Goal: Task Accomplishment & Management: Complete application form

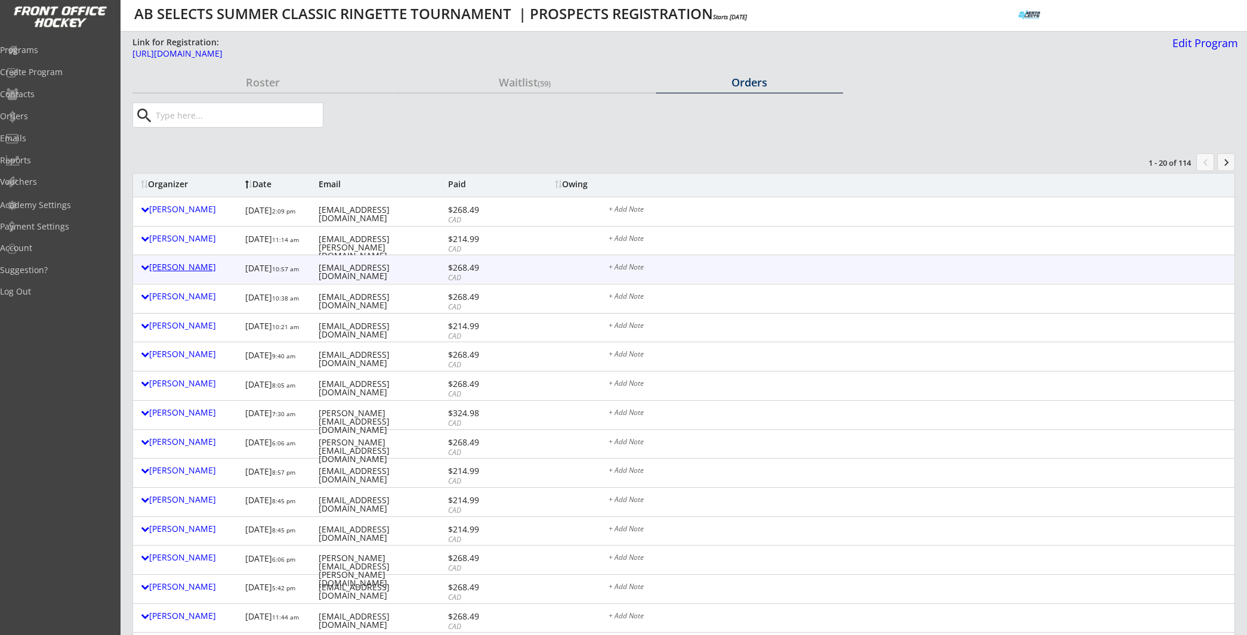
click at [199, 267] on div "[PERSON_NAME]" at bounding box center [190, 267] width 98 height 8
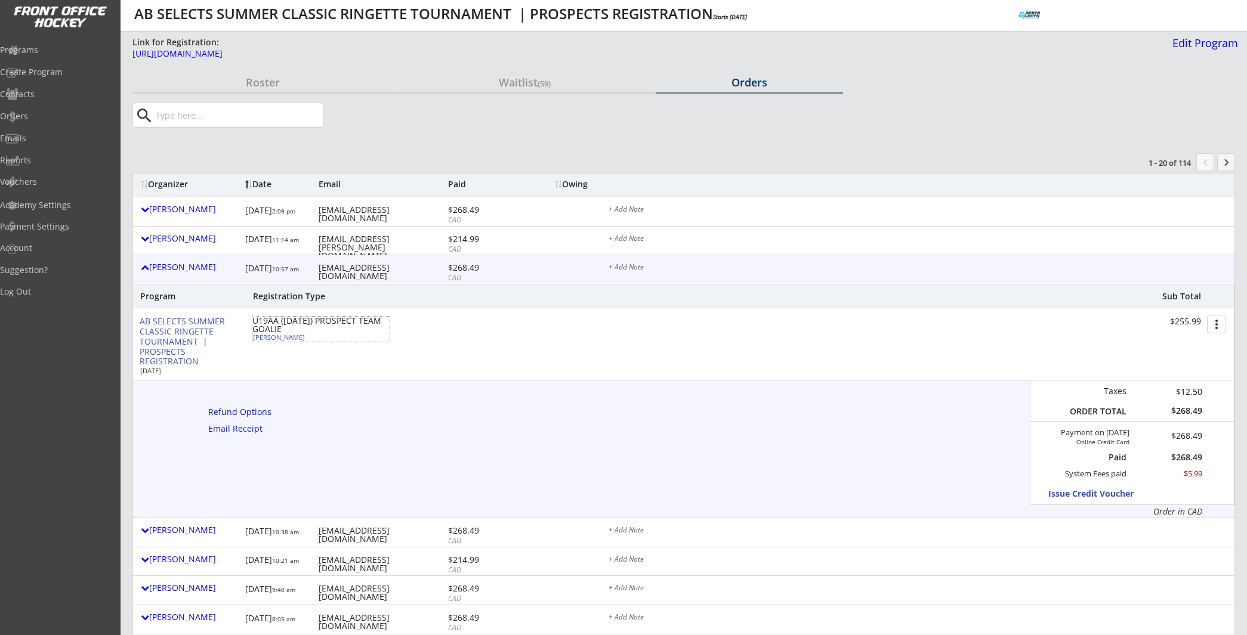
click at [284, 340] on div "Aidan Murphy" at bounding box center [319, 337] width 133 height 7
select select ""Goalie""
select select ""U19AA""
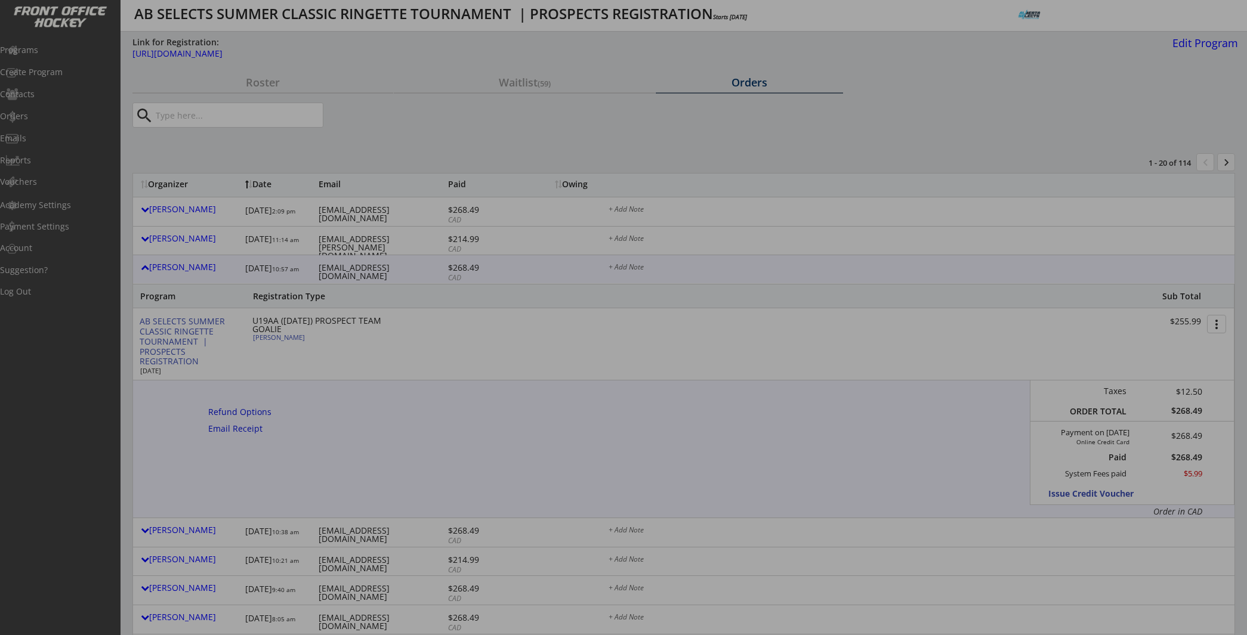
type input "MALE"
type input "NW U19A Tango"
type input "No"
type input "NA"
select select ""No""
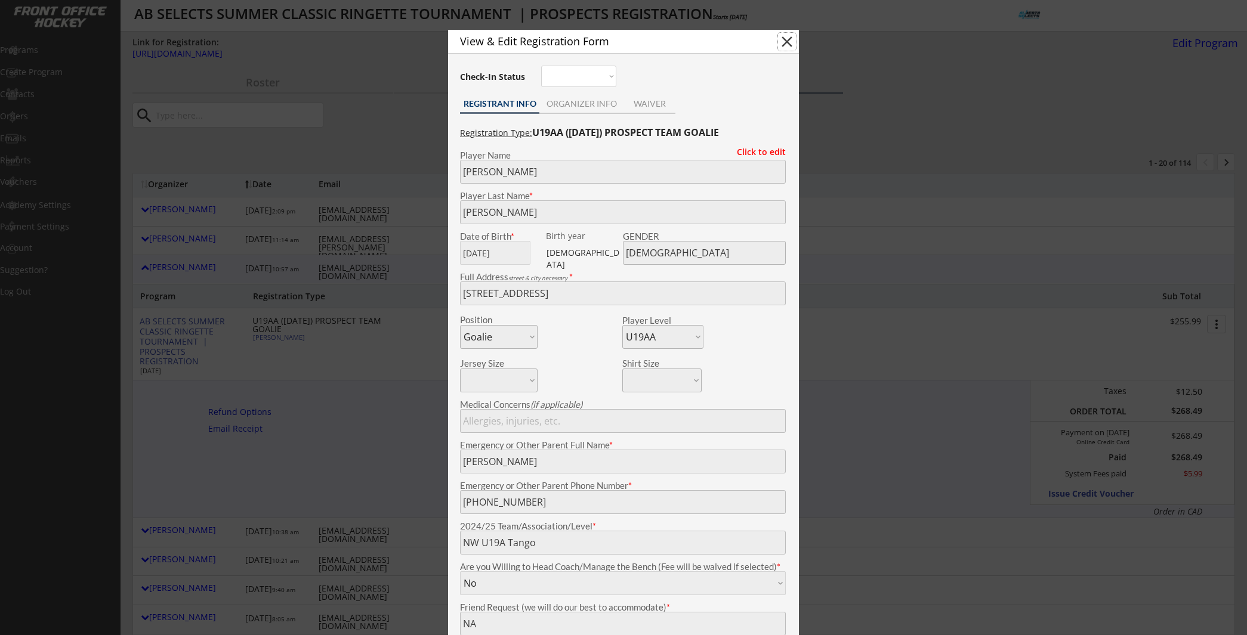
drag, startPoint x: 784, startPoint y: 42, endPoint x: 616, endPoint y: 110, distance: 180.9
click at [784, 42] on button "close" at bounding box center [787, 42] width 18 height 18
select select ""PLACEHOLDER_1427118222253""
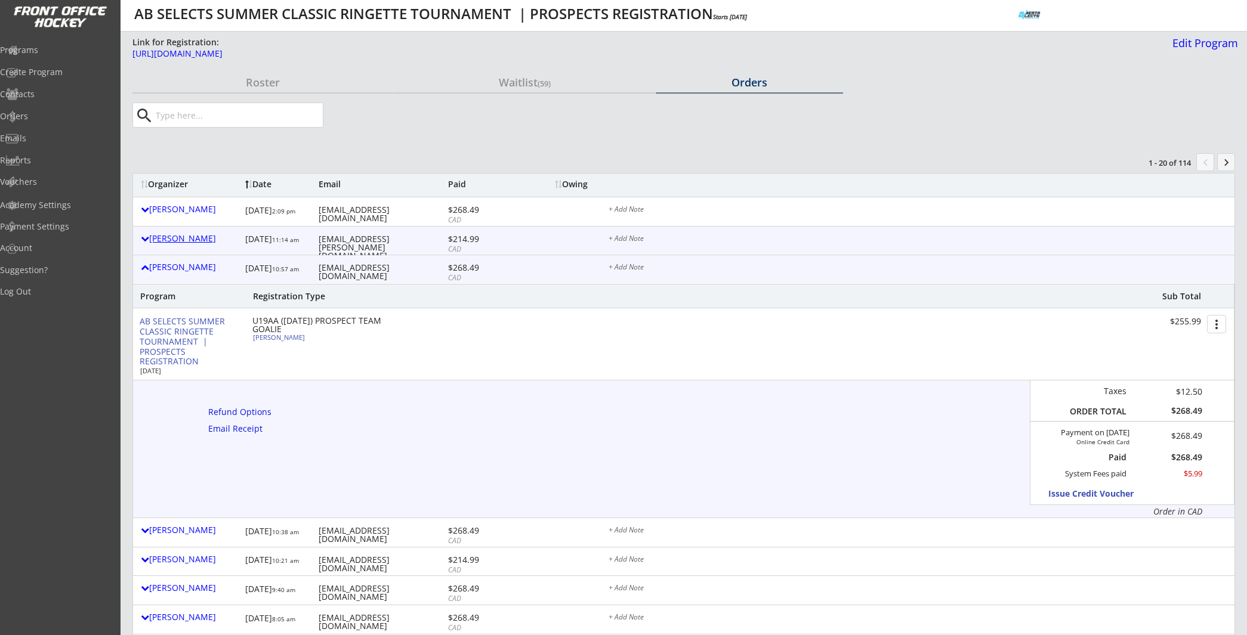
click at [215, 241] on div "[PERSON_NAME]" at bounding box center [190, 238] width 98 height 8
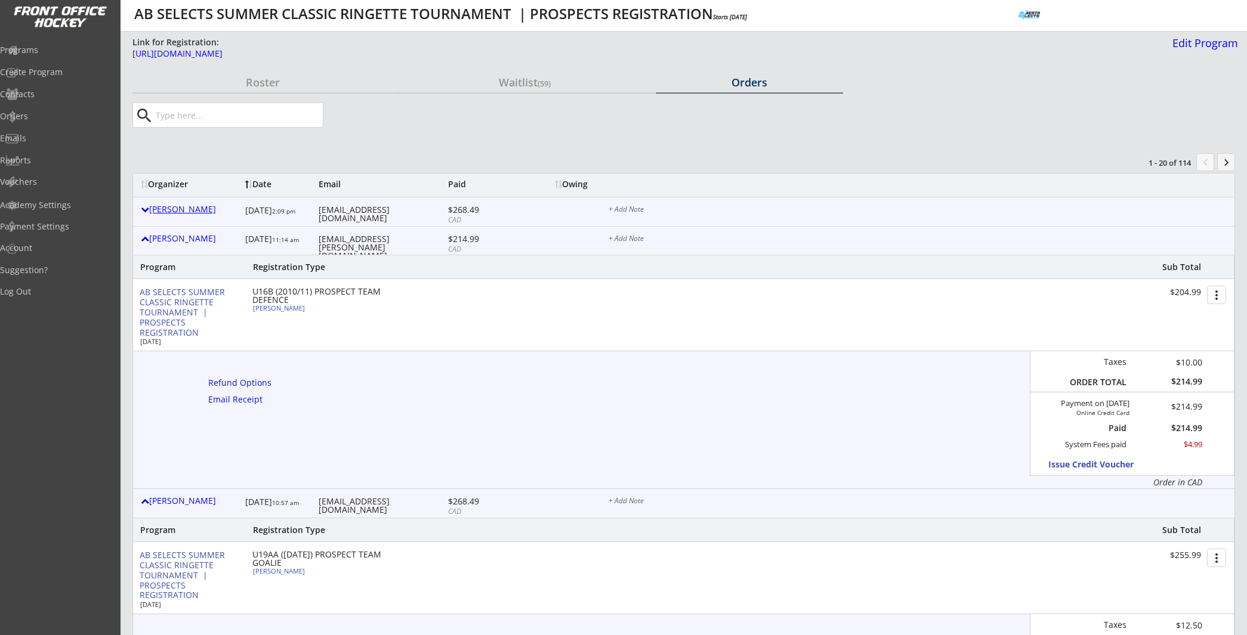
click at [197, 207] on div "[PERSON_NAME]" at bounding box center [190, 209] width 98 height 8
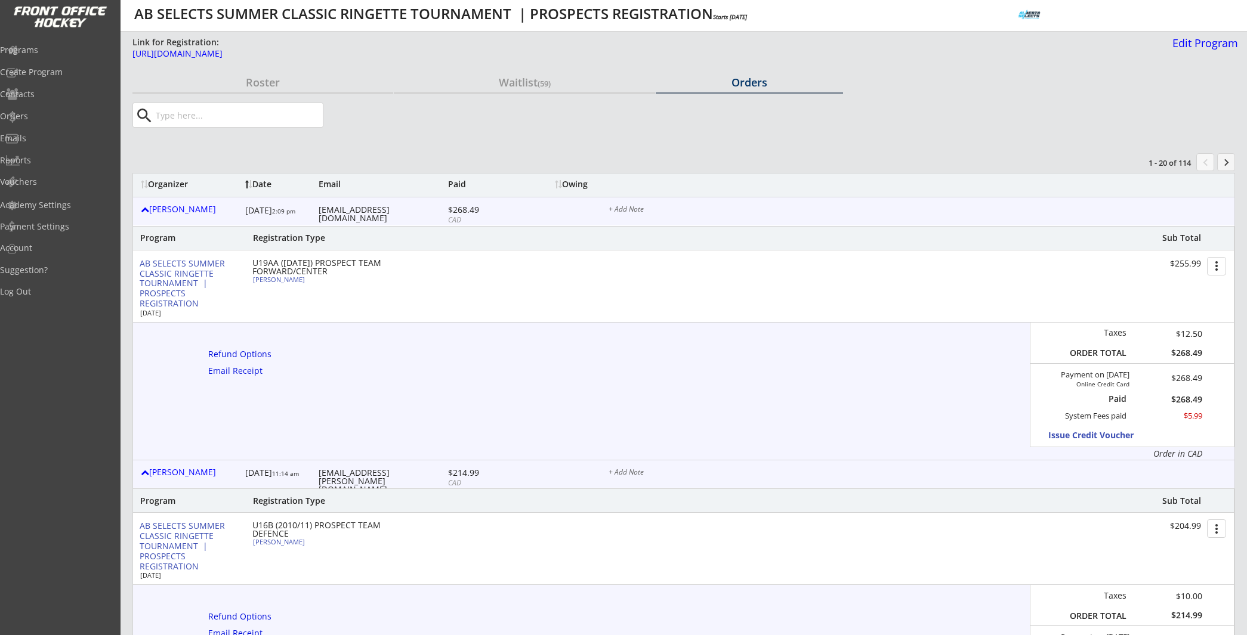
click at [295, 281] on div "Kaidence Flaman" at bounding box center [319, 279] width 133 height 7
select select ""Forward""
select select ""U19AA""
select select ""No""
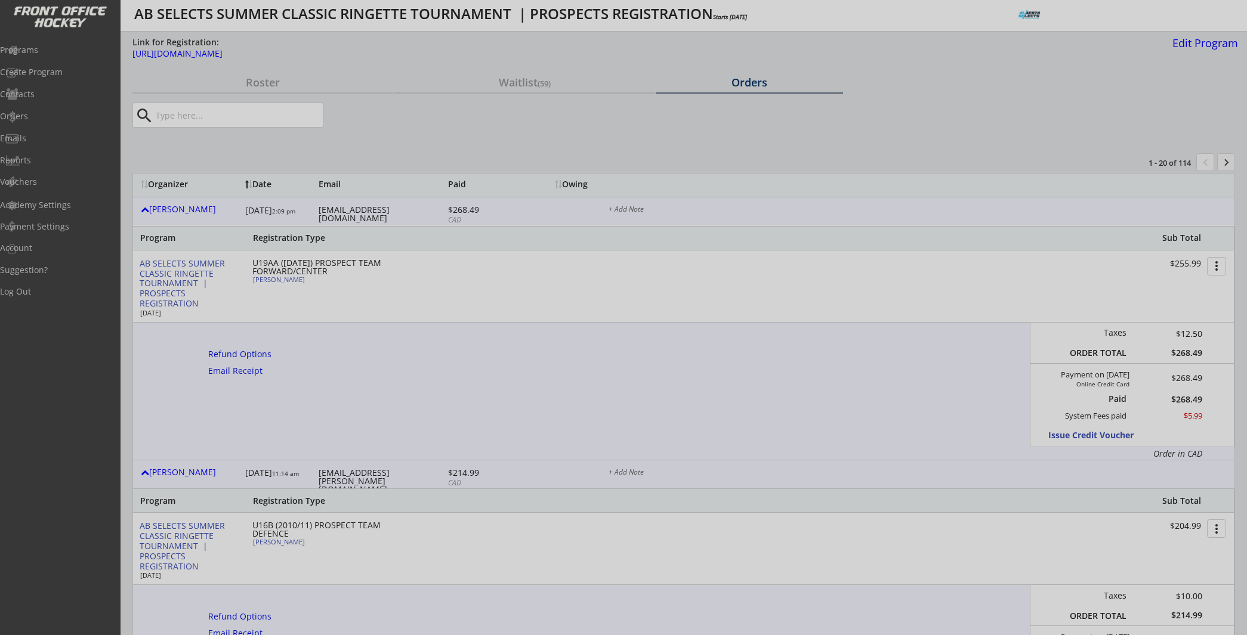
type input "U19A"
type input "Charlie Craig"
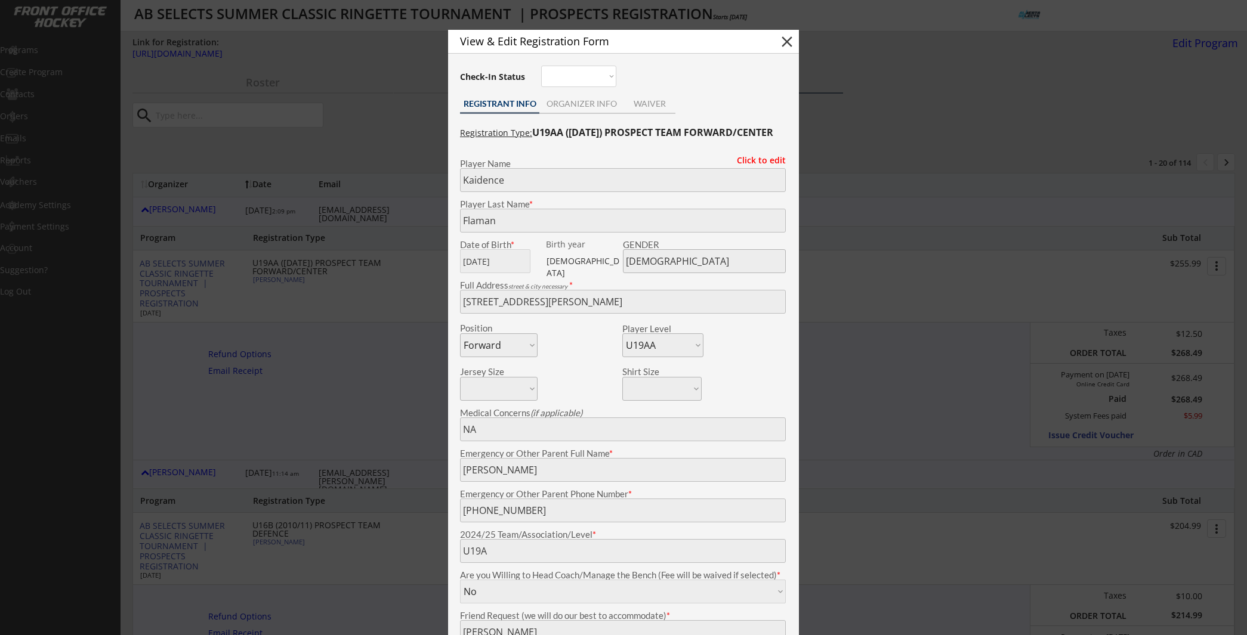
click at [786, 44] on button "close" at bounding box center [787, 42] width 18 height 18
select select ""PLACEHOLDER_1427118222253""
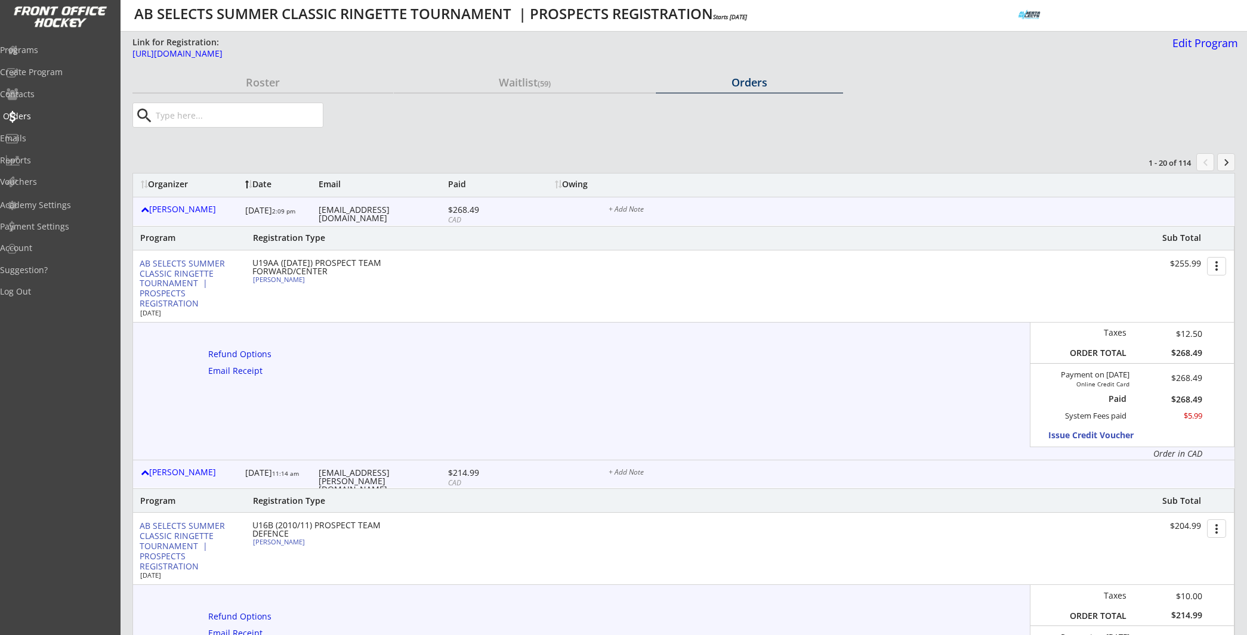
drag, startPoint x: 44, startPoint y: 115, endPoint x: 100, endPoint y: 69, distance: 72.9
click at [44, 115] on div "Orders" at bounding box center [56, 116] width 107 height 8
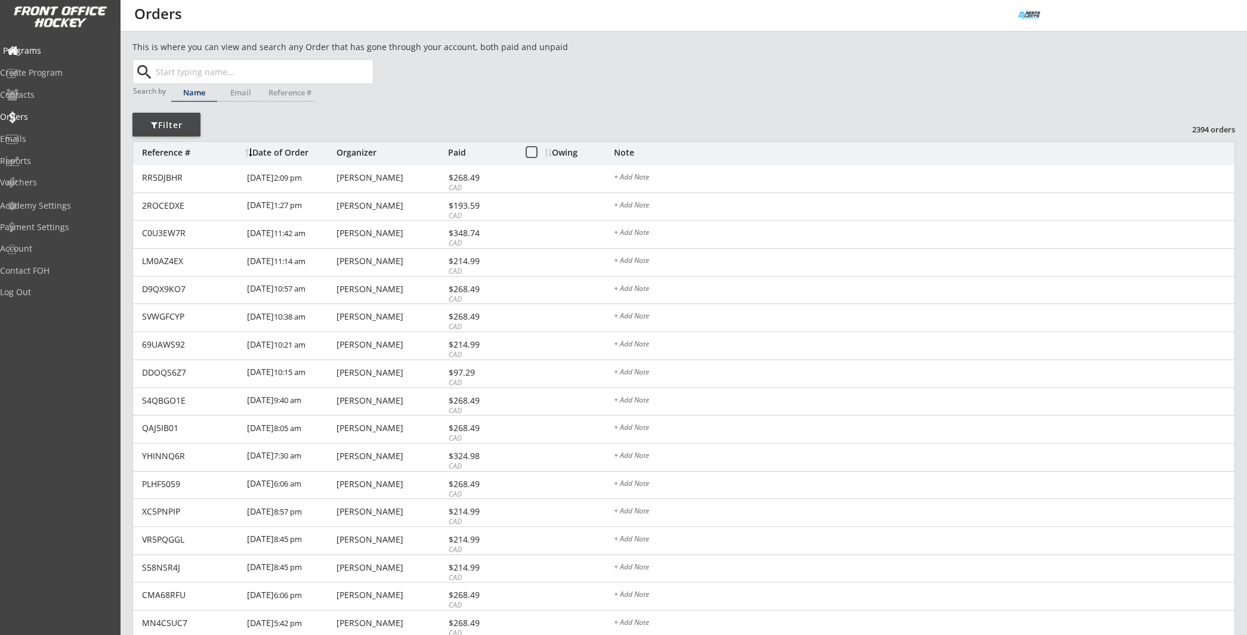
click at [55, 47] on div "Programs" at bounding box center [56, 51] width 107 height 8
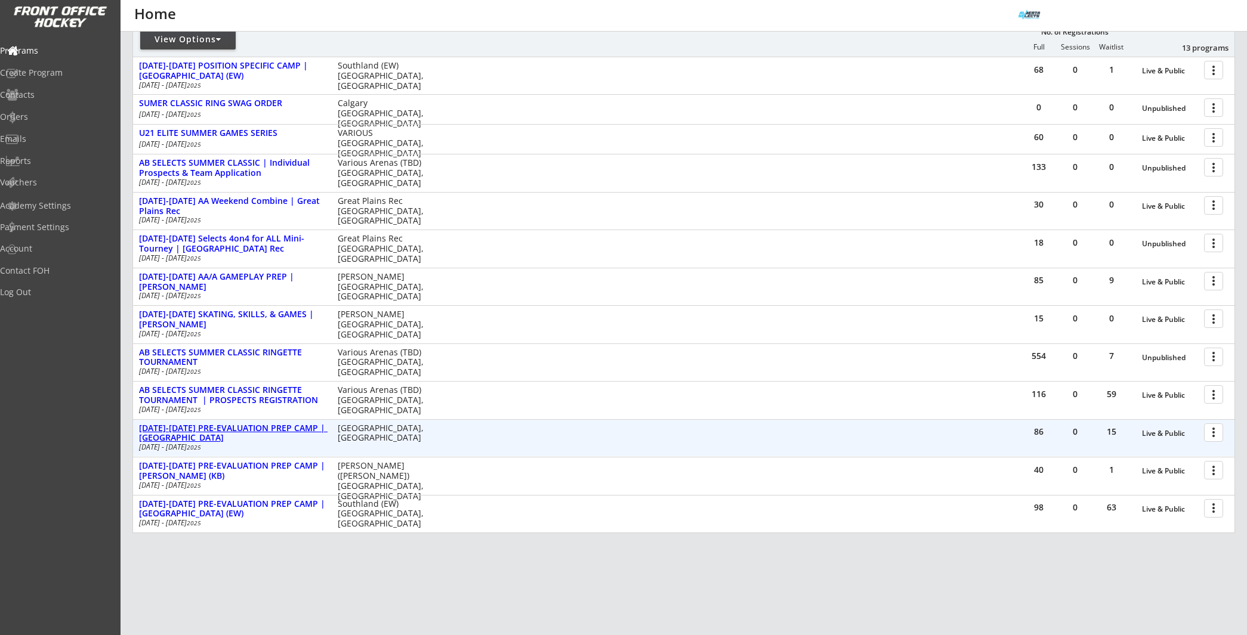
scroll to position [193, 0]
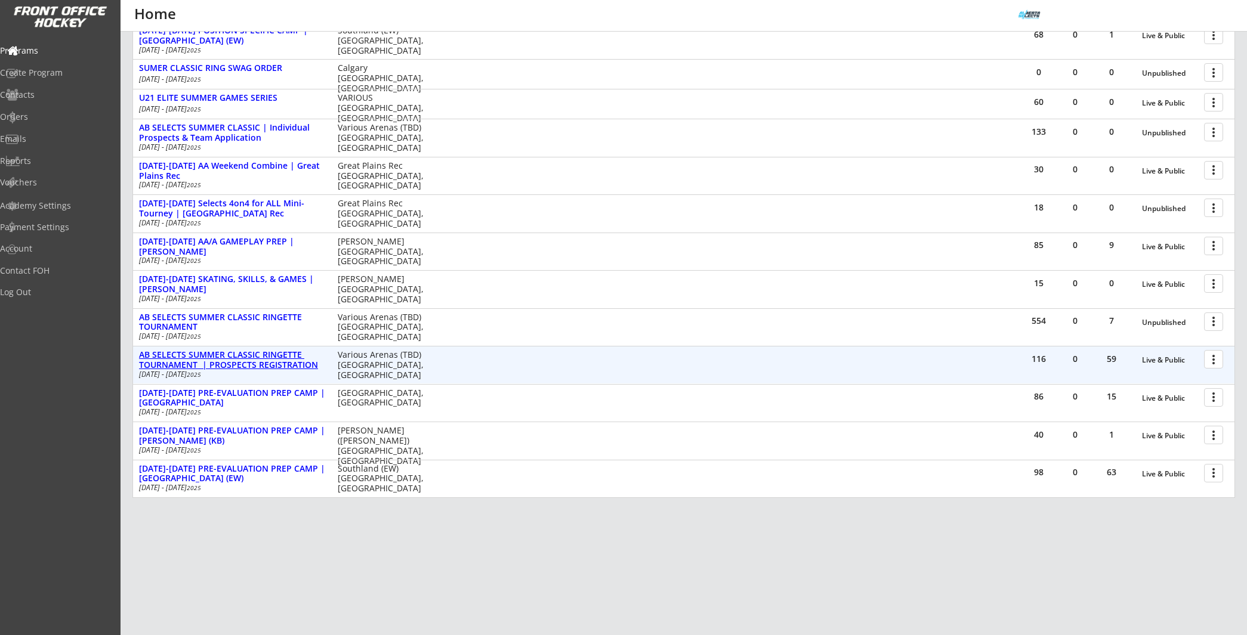
click at [255, 365] on div "AB SELECTS SUMMER CLASSIC RINGETTE TOURNAMENT | PROSPECTS REGISTRATION" at bounding box center [232, 360] width 186 height 20
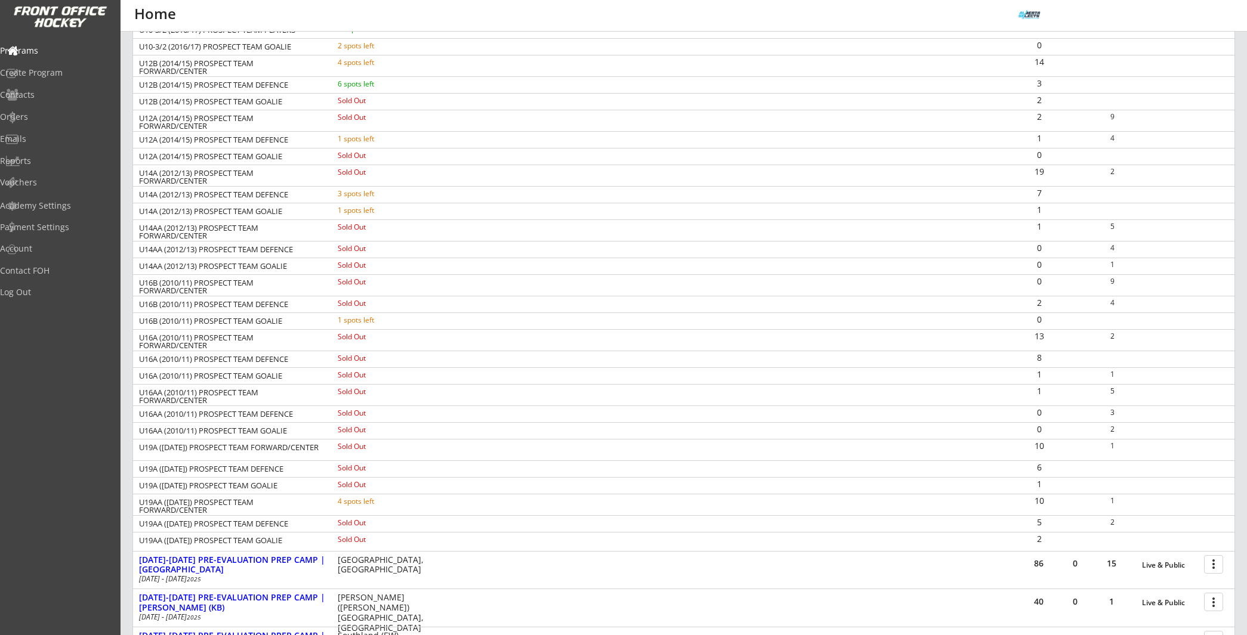
scroll to position [575, 0]
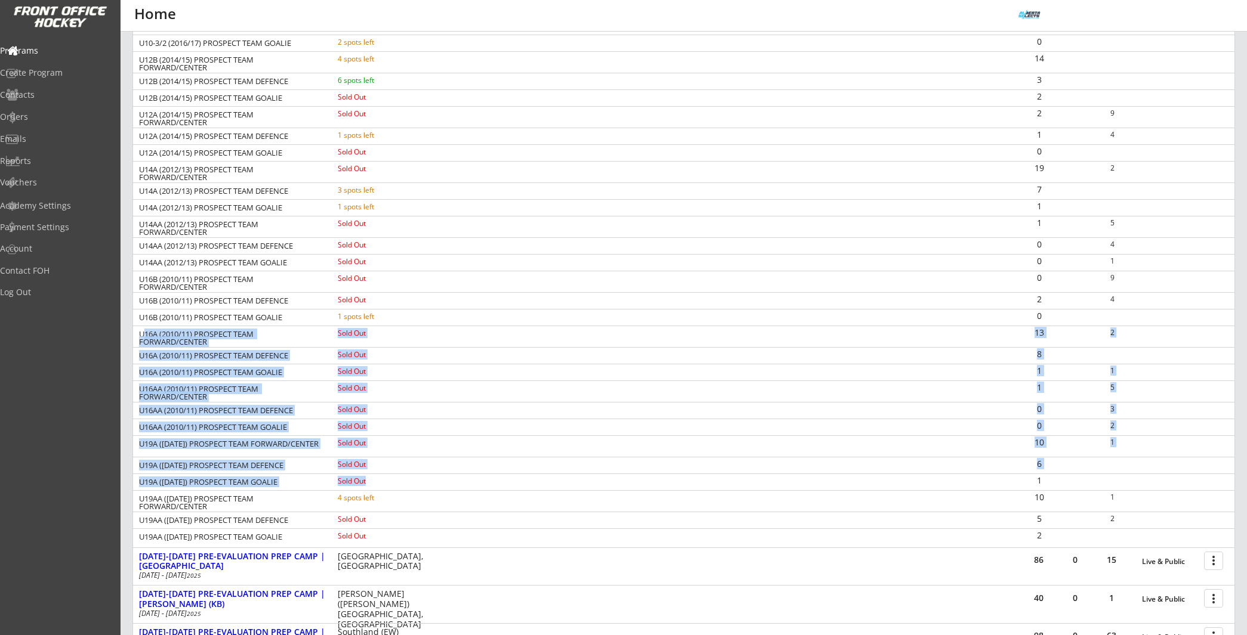
drag, startPoint x: 141, startPoint y: 336, endPoint x: 419, endPoint y: 482, distance: 314.7
click at [420, 483] on div "U10 FUN (2016/17/18) PROSPECT SKILLS/GAMES Sold Out 0 4 U10-3/2 (2016/17) PROSP…" at bounding box center [683, 274] width 1101 height 544
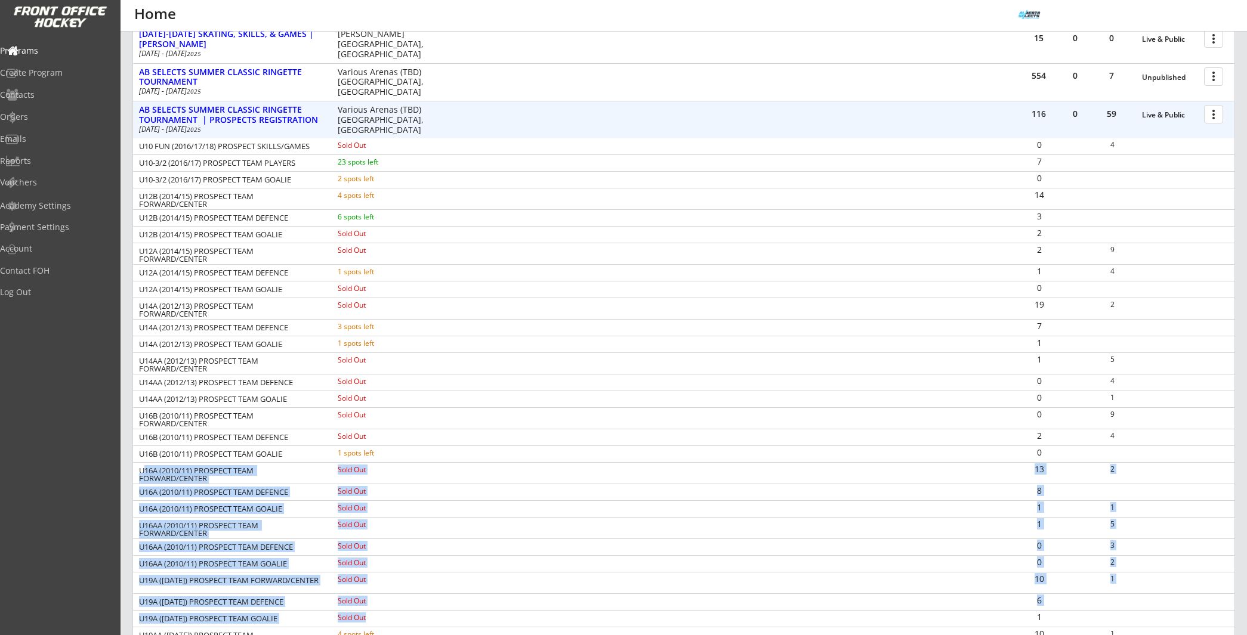
scroll to position [436, 0]
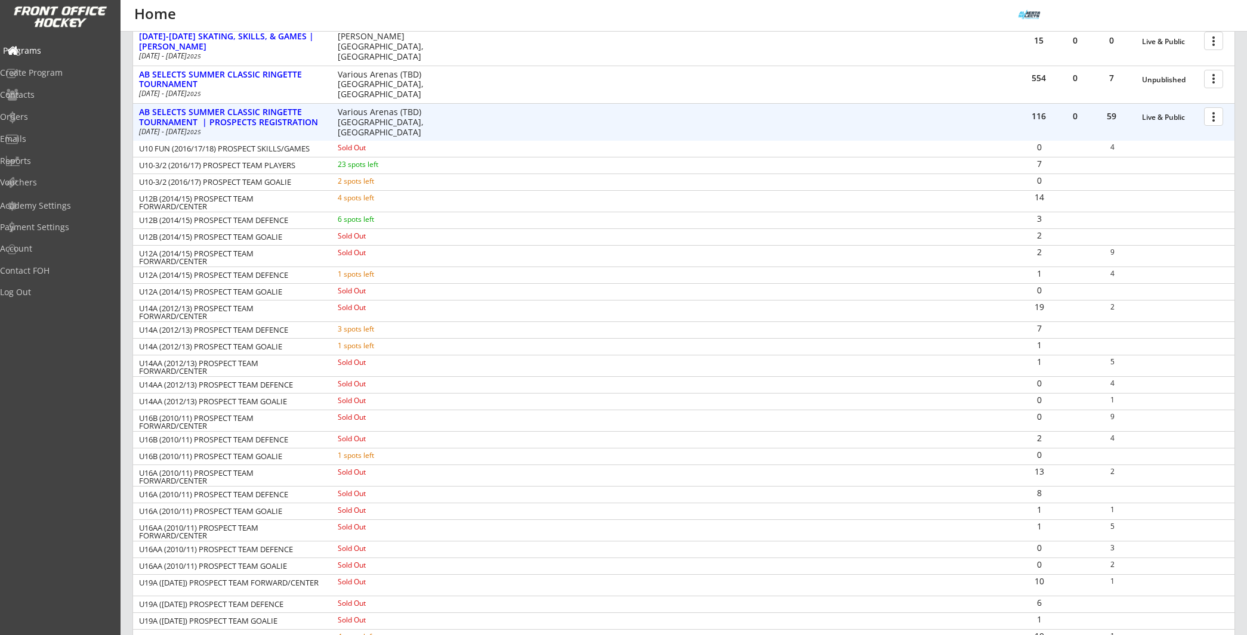
drag, startPoint x: 47, startPoint y: 47, endPoint x: 53, endPoint y: 45, distance: 6.2
click at [48, 47] on div "Programs" at bounding box center [56, 51] width 107 height 8
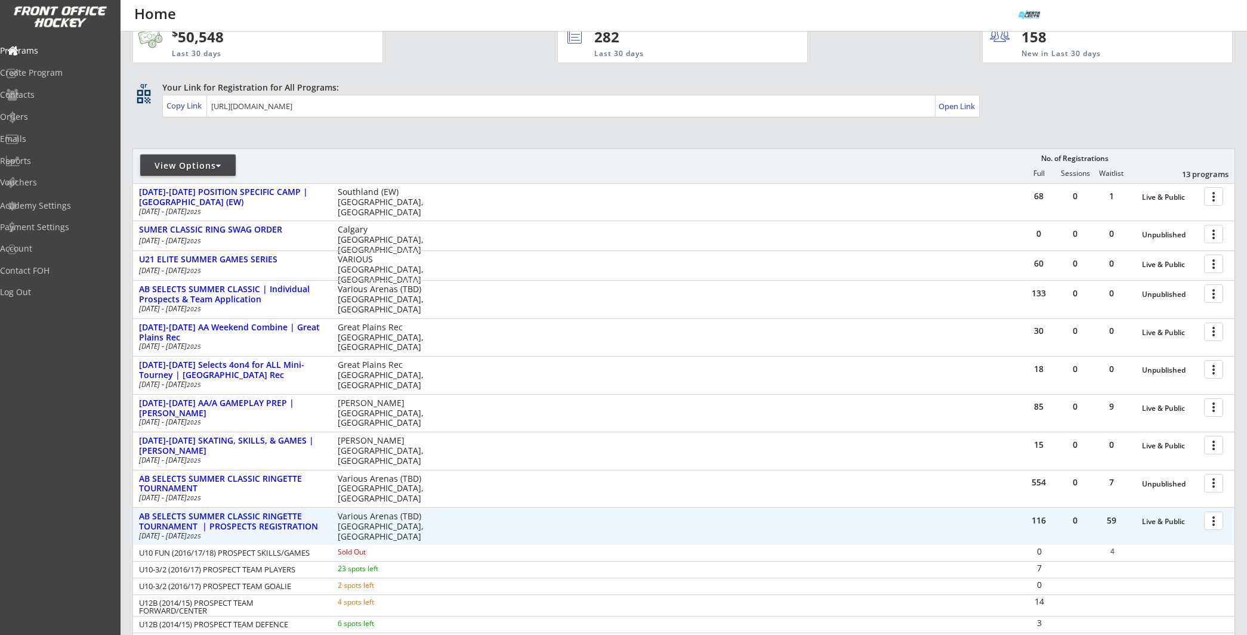
scroll to position [0, 0]
